Goal: Task Accomplishment & Management: Use online tool/utility

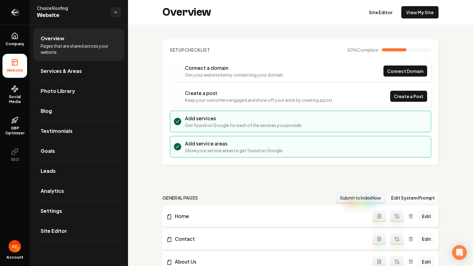
click at [13, 11] on icon "Return to dashboard" at bounding box center [15, 12] width 10 height 10
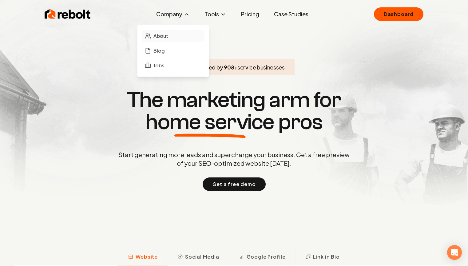
click at [168, 35] on span "About" at bounding box center [160, 35] width 15 height 7
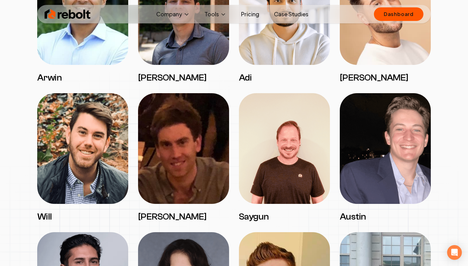
scroll to position [800, 0]
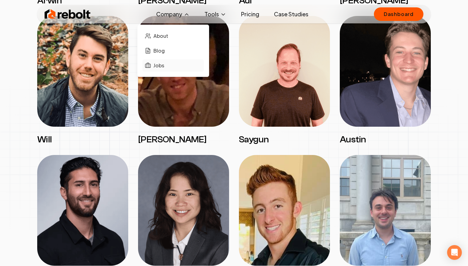
click at [161, 63] on span "Jobs" at bounding box center [158, 65] width 11 height 7
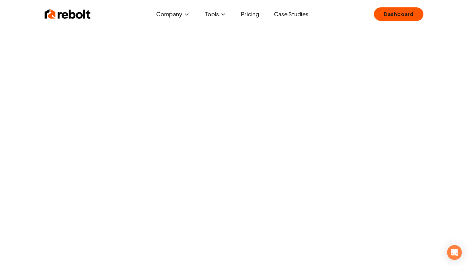
click at [73, 13] on img at bounding box center [68, 14] width 46 height 12
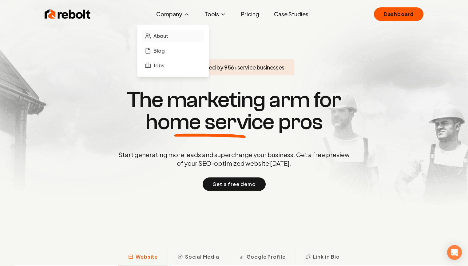
click at [174, 34] on link "About" at bounding box center [173, 36] width 62 height 12
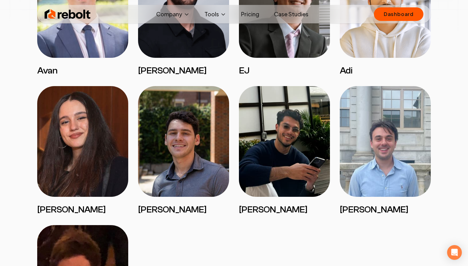
scroll to position [1011, 0]
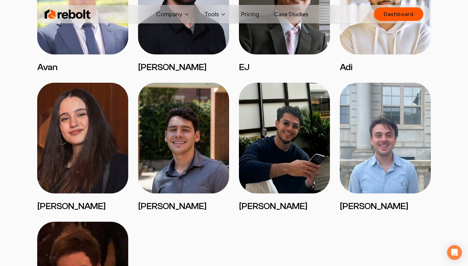
click at [69, 11] on img at bounding box center [68, 14] width 46 height 12
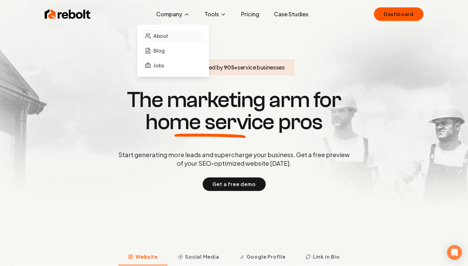
click at [165, 34] on span "About" at bounding box center [160, 35] width 15 height 7
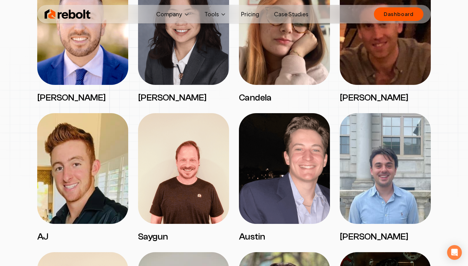
scroll to position [787, 0]
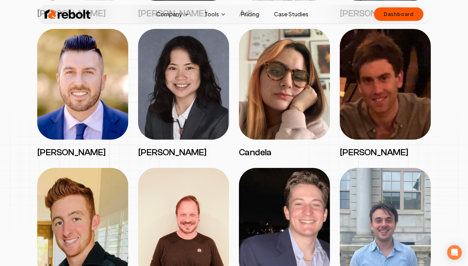
drag, startPoint x: 101, startPoint y: 104, endPoint x: 420, endPoint y: 0, distance: 336.3
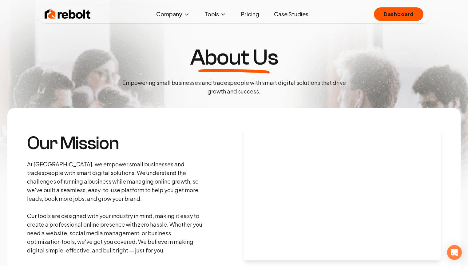
scroll to position [0, 0]
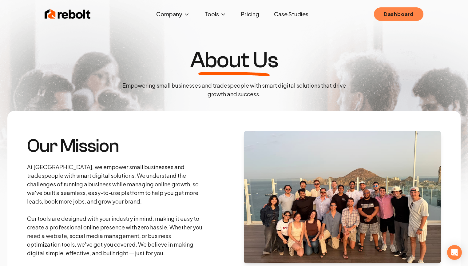
click at [387, 11] on link "Dashboard" at bounding box center [399, 14] width 50 height 14
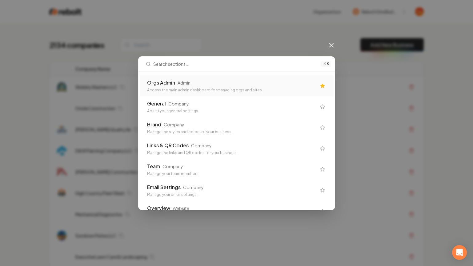
click at [205, 88] on div "Access the main admin dashboard for managing orgs and sites" at bounding box center [231, 90] width 169 height 5
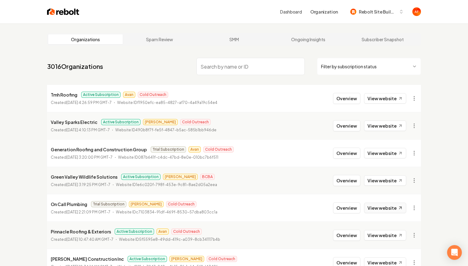
click at [381, 205] on link "View website" at bounding box center [385, 208] width 42 height 10
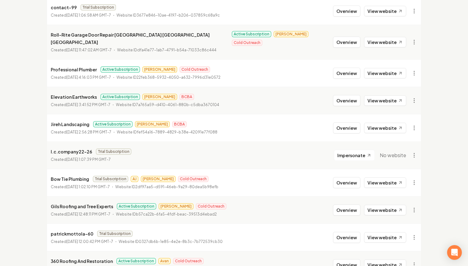
scroll to position [362, 0]
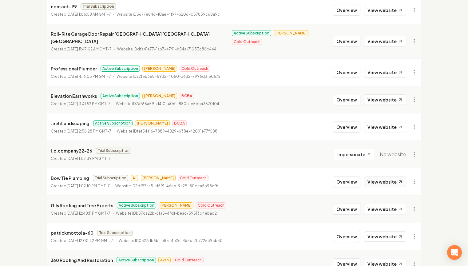
drag, startPoint x: 386, startPoint y: 183, endPoint x: 388, endPoint y: 178, distance: 4.9
click at [387, 181] on li "Bow Tie Plumbing Trial Subscription AJ James Cold Outreach Created August 22, 2…" at bounding box center [234, 181] width 374 height 27
click at [389, 177] on link "View website" at bounding box center [385, 182] width 42 height 10
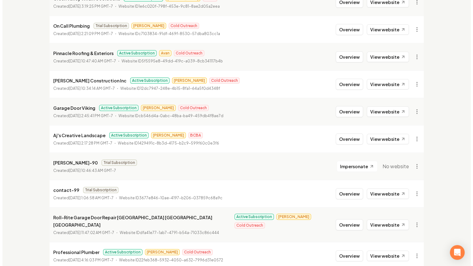
scroll to position [0, 0]
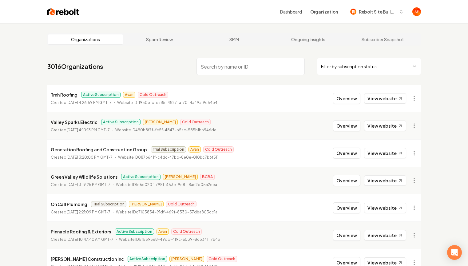
click at [54, 12] on img at bounding box center [63, 11] width 32 height 9
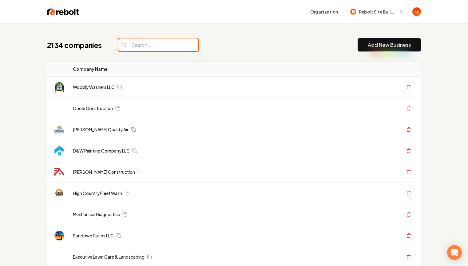
click at [165, 44] on input "search" at bounding box center [158, 44] width 80 height 13
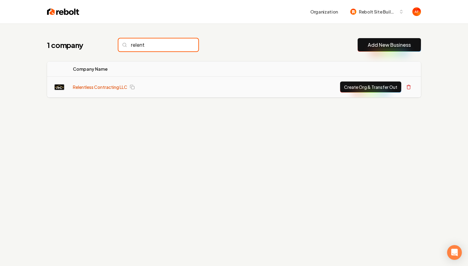
type input "relent"
click at [101, 87] on link "Relentless Contracting LLC" at bounding box center [100, 87] width 54 height 6
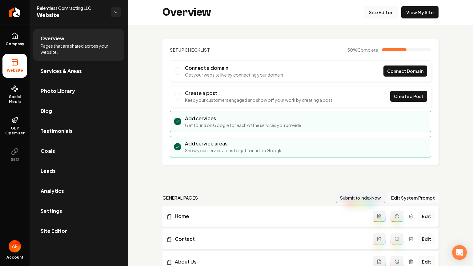
click at [371, 12] on link "Site Editor" at bounding box center [381, 12] width 34 height 12
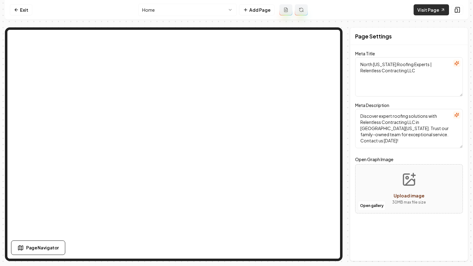
click at [423, 10] on link "Visit Page" at bounding box center [430, 9] width 35 height 11
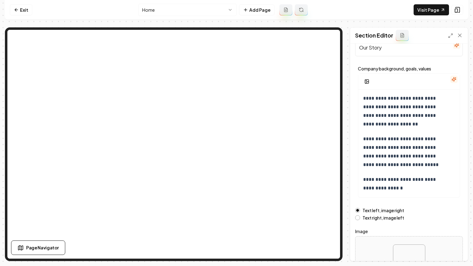
scroll to position [66, 0]
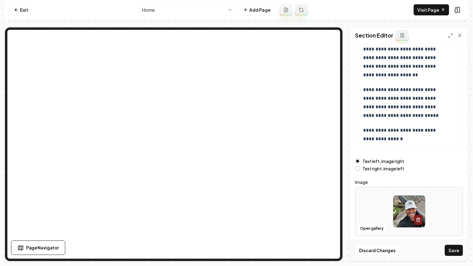
click at [451, 248] on button "Save" at bounding box center [453, 250] width 18 height 11
click at [370, 227] on button "Open gallery" at bounding box center [372, 229] width 28 height 10
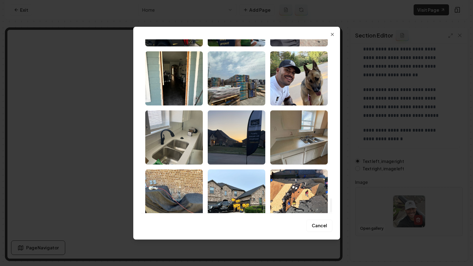
scroll to position [1614, 0]
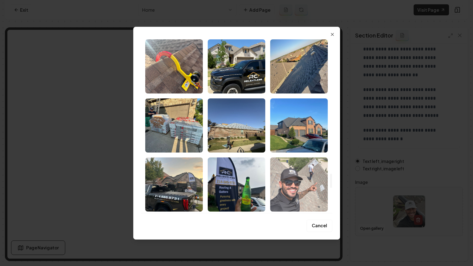
click at [305, 181] on img "Select image image_68acd1ab5c7cd75eb8b69271.jpeg" at bounding box center [299, 184] width 58 height 54
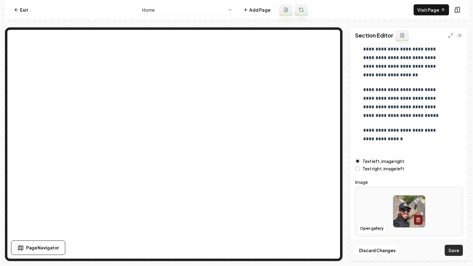
click at [455, 248] on button "Save" at bounding box center [453, 250] width 18 height 11
click at [228, 12] on html "**********" at bounding box center [236, 133] width 473 height 266
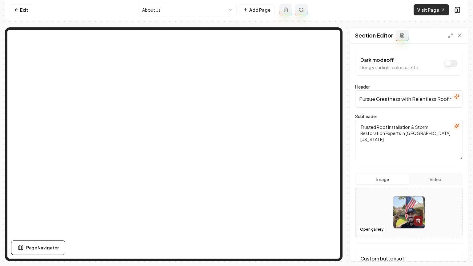
click at [431, 14] on link "Visit Page" at bounding box center [430, 9] width 35 height 11
click at [419, 11] on link "Visit Page" at bounding box center [430, 9] width 35 height 11
